Goal: Check status: Check status

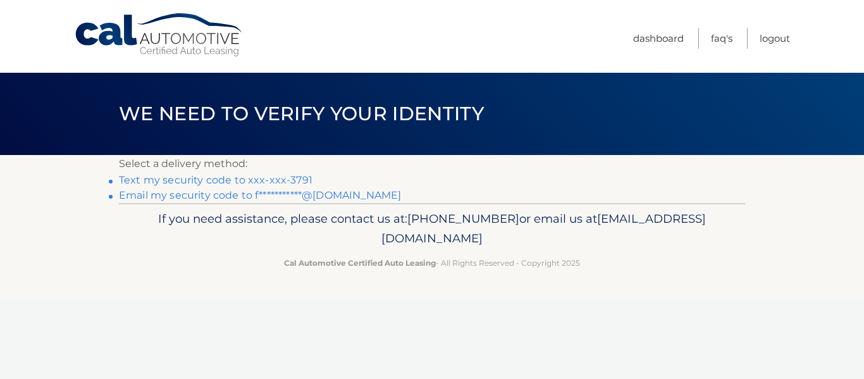
click at [238, 177] on link "Text my security code to xxx-xxx-3791" at bounding box center [215, 180] width 193 height 12
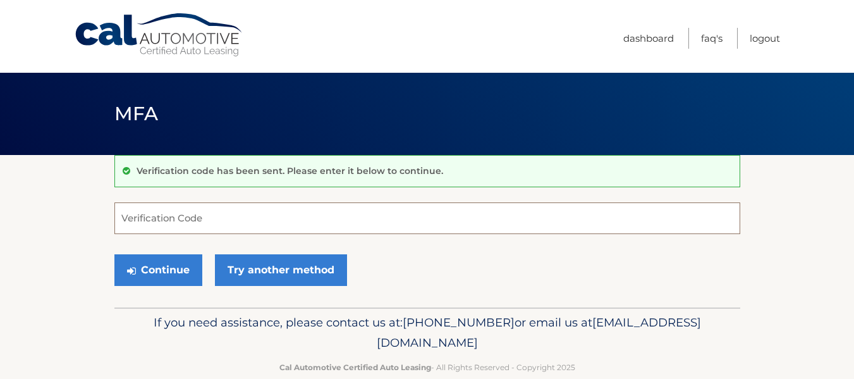
click at [168, 215] on input "Verification Code" at bounding box center [427, 218] width 626 height 32
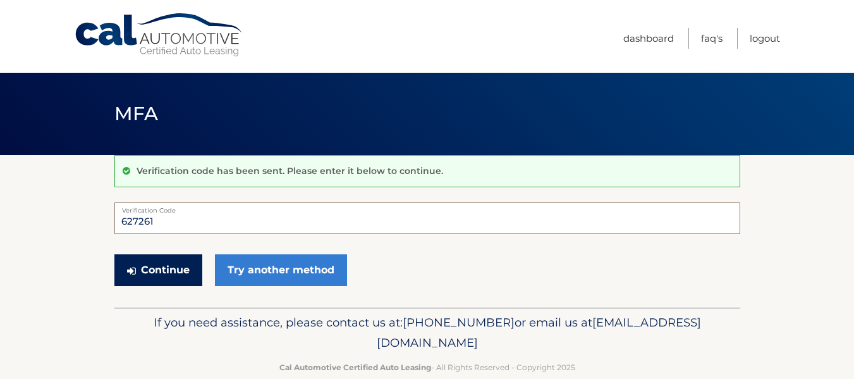
type input "627261"
click at [155, 265] on button "Continue" at bounding box center [158, 270] width 88 height 32
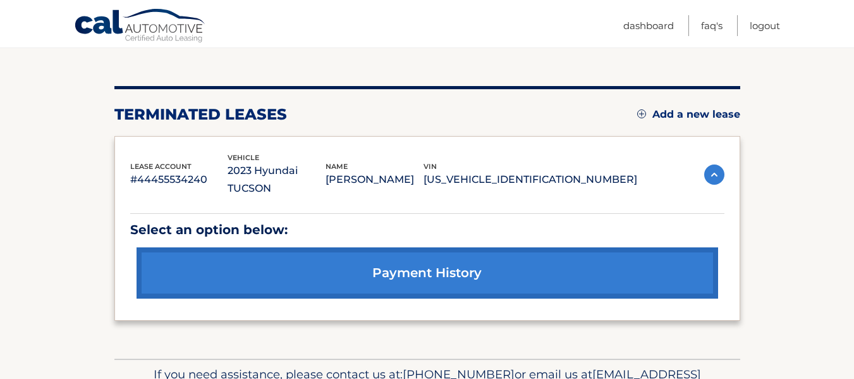
scroll to position [126, 0]
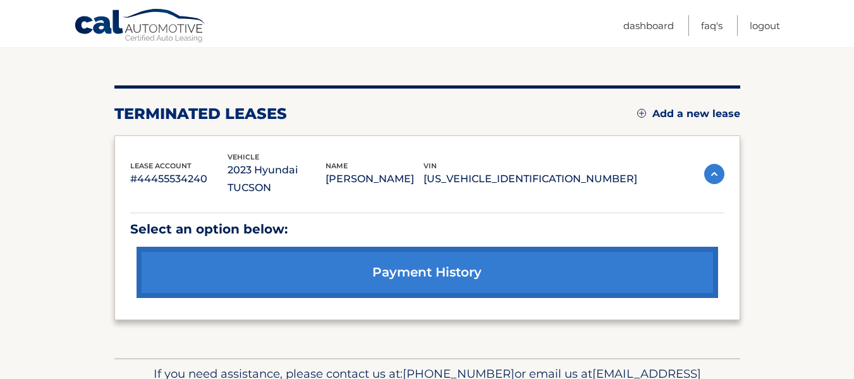
click at [432, 250] on link "payment history" at bounding box center [428, 272] width 582 height 51
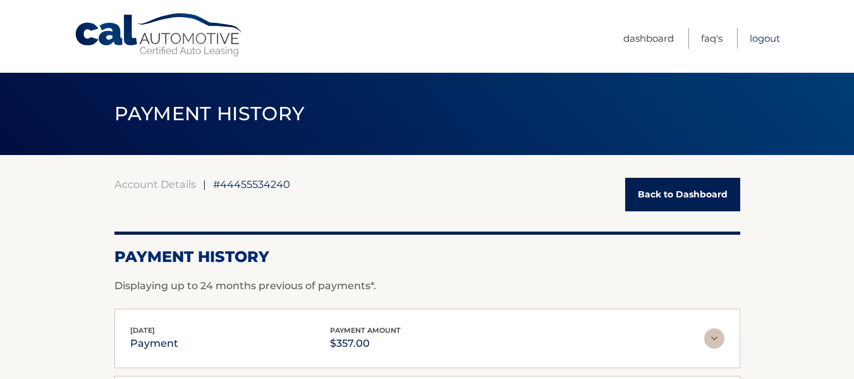
click at [762, 39] on link "Logout" at bounding box center [765, 38] width 30 height 21
